Goal: Check status: Check status

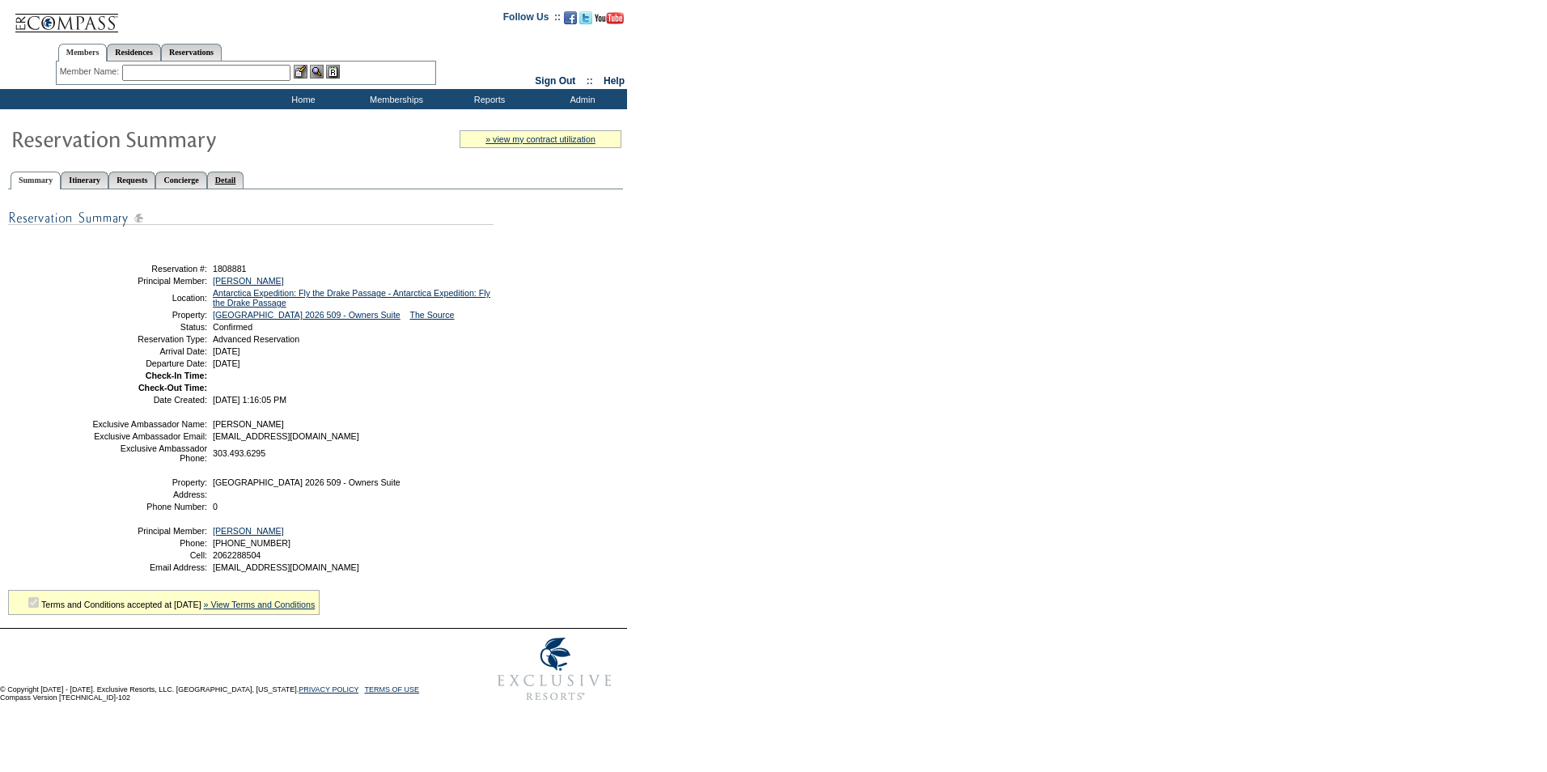
click at [244, 181] on link "Detail" at bounding box center [225, 179] width 37 height 17
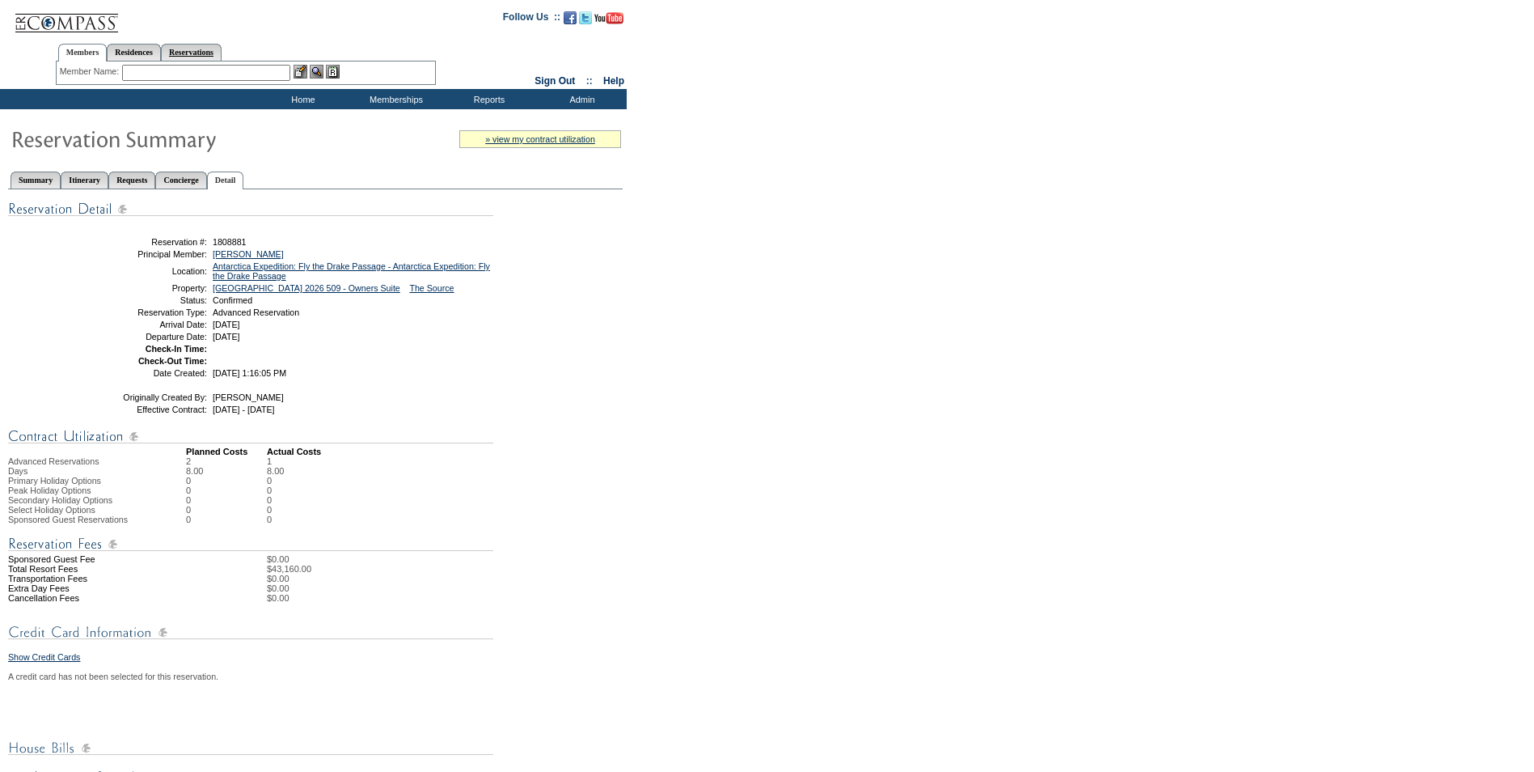
click at [204, 58] on link "Reservations" at bounding box center [191, 52] width 61 height 17
click at [156, 69] on input "text" at bounding box center [153, 73] width 71 height 16
paste input "1809474"
type input "1809474"
click at [204, 74] on img at bounding box center [200, 72] width 14 height 14
